Goal: Submit feedback/report problem

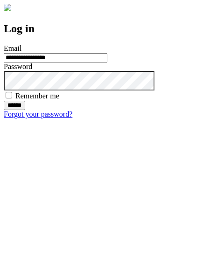
click at [25, 110] on input "******" at bounding box center [14, 105] width 21 height 9
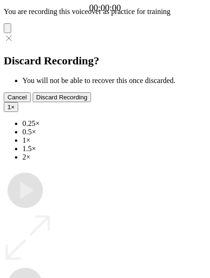
type input "**********"
